Goal: Information Seeking & Learning: Learn about a topic

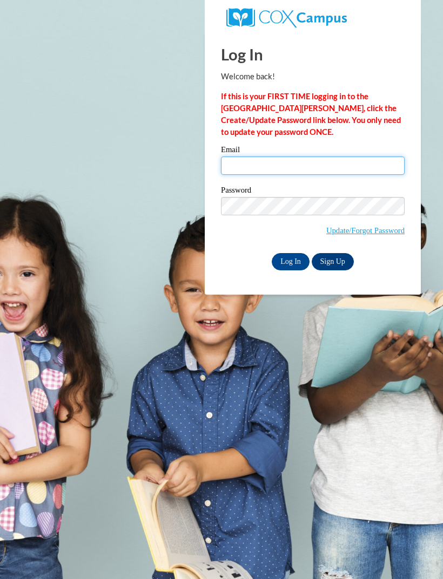
click at [332, 171] on input "Email" at bounding box center [312, 165] width 183 height 18
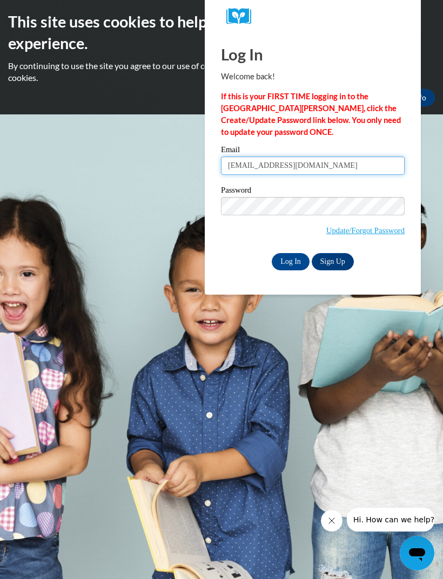
type input "carmendallas62@gmail.com"
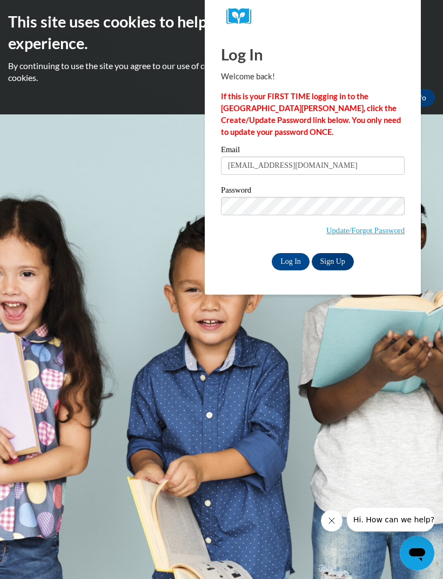
click at [286, 257] on input "Log In" at bounding box center [290, 261] width 38 height 17
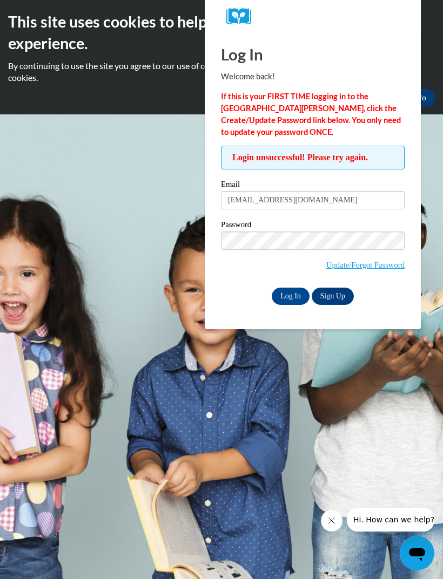
click at [326, 261] on link "Update/Forgot Password" at bounding box center [365, 265] width 78 height 9
click at [283, 296] on input "Log In" at bounding box center [290, 296] width 38 height 17
click at [303, 295] on input "Log In" at bounding box center [290, 296] width 38 height 17
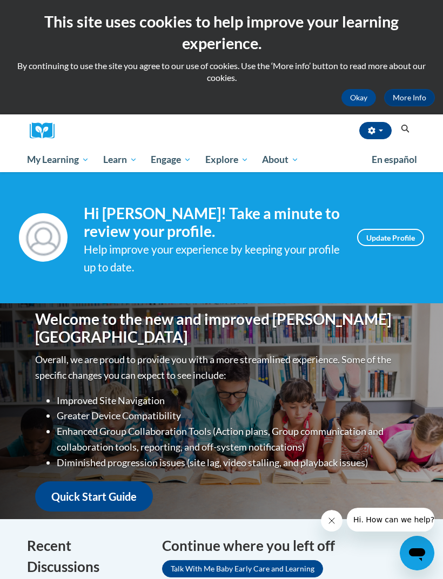
click at [0, 0] on span "My Course Progress" at bounding box center [0, 0] width 0 height 0
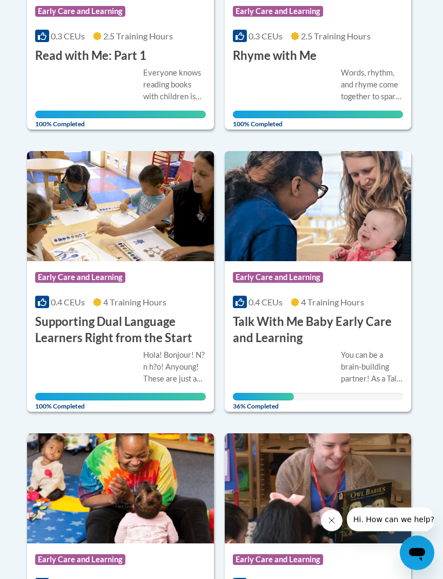
scroll to position [1045, 0]
click at [328, 315] on h3 "Talk With Me Baby Early Care and Learning" at bounding box center [318, 330] width 171 height 33
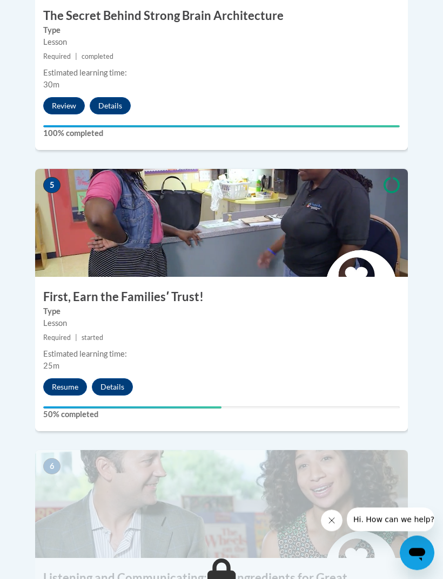
click at [66, 379] on button "Resume" at bounding box center [65, 387] width 44 height 17
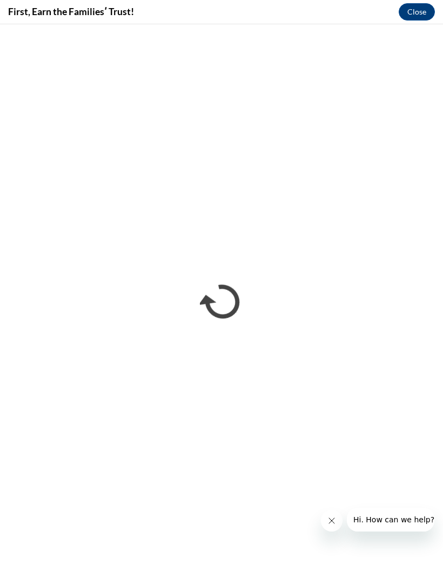
scroll to position [1472, 0]
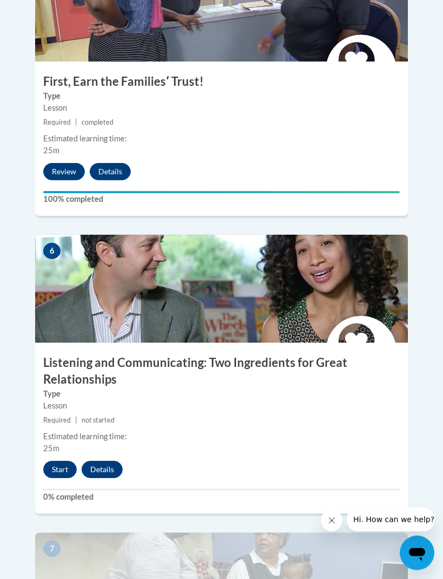
scroll to position [1644, 0]
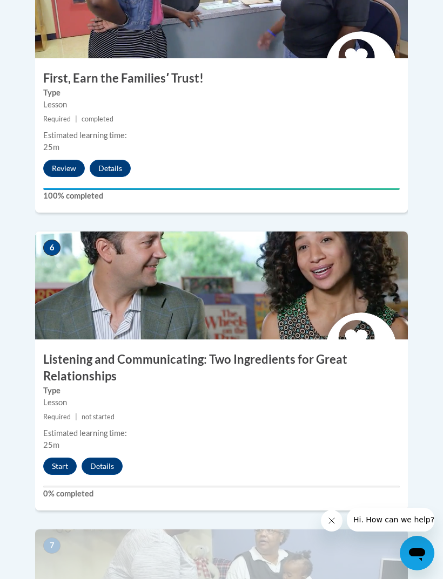
click at [57, 458] on button "Start" at bounding box center [59, 466] width 33 height 17
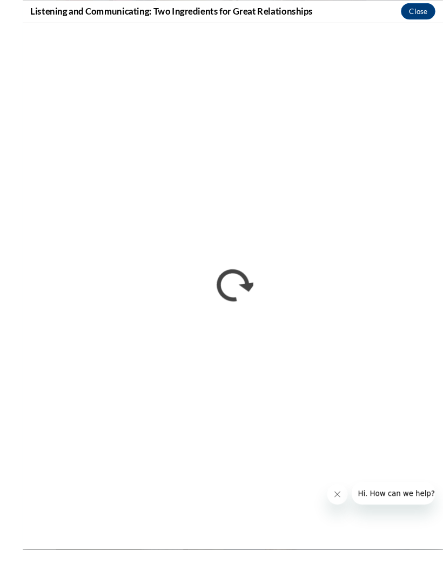
scroll to position [1639, 0]
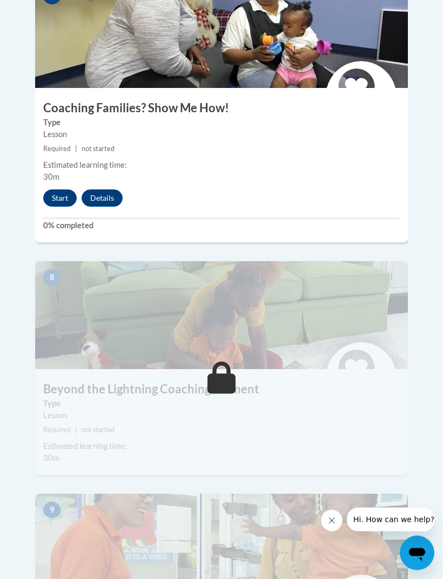
scroll to position [2193, 0]
click at [53, 189] on button "Start" at bounding box center [59, 197] width 33 height 17
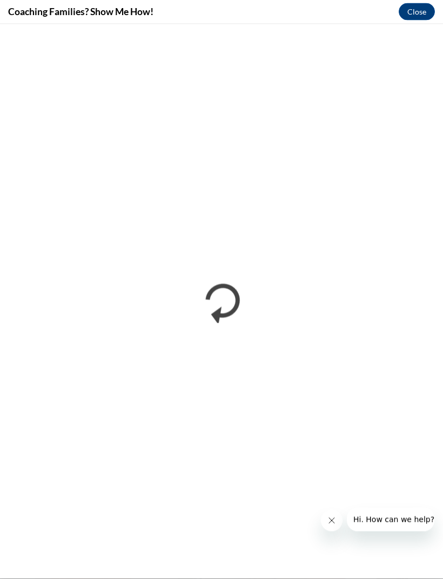
scroll to position [2194, 0]
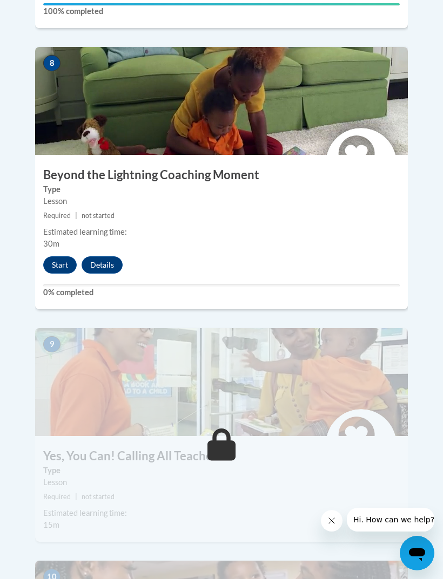
scroll to position [2420, 0]
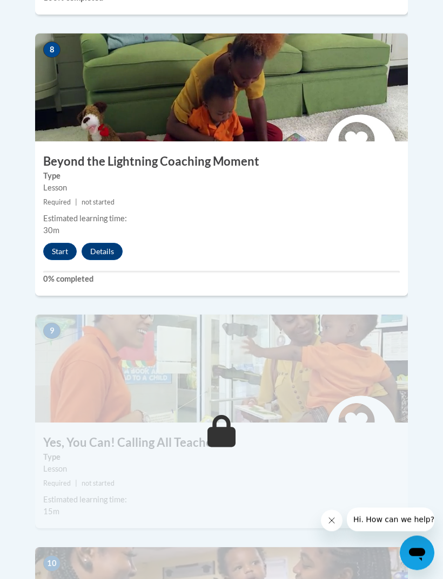
click at [70, 243] on button "Start" at bounding box center [59, 251] width 33 height 17
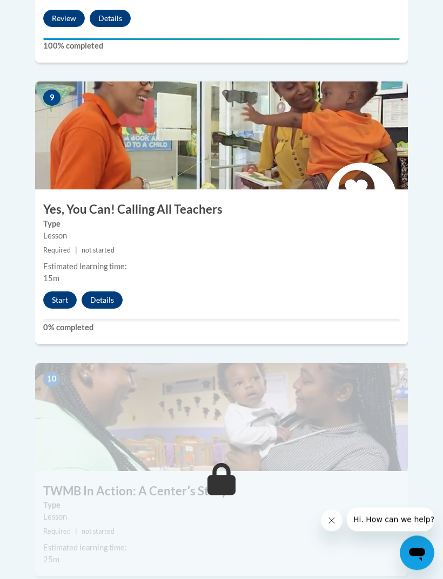
scroll to position [2624, 0]
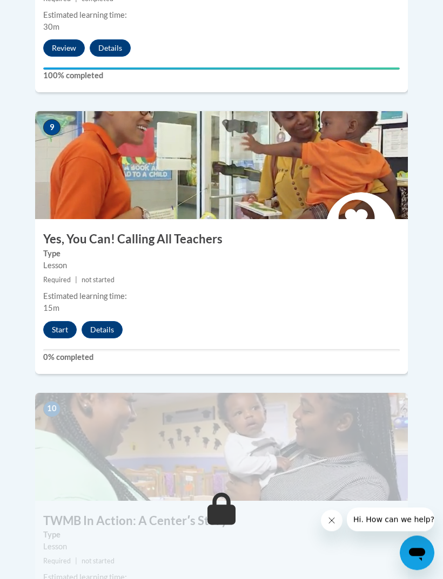
click at [61, 322] on button "Start" at bounding box center [59, 330] width 33 height 17
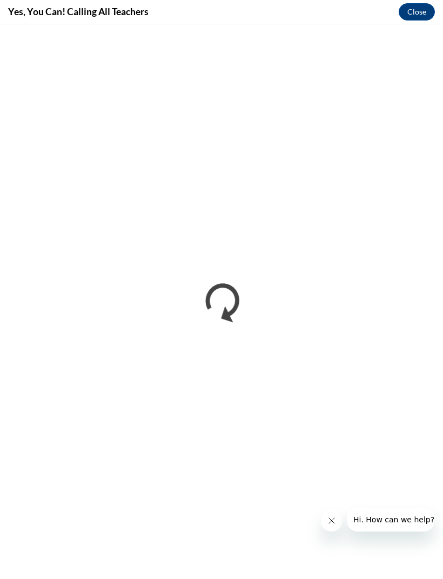
scroll to position [0, 0]
